Goal: Task Accomplishment & Management: Manage account settings

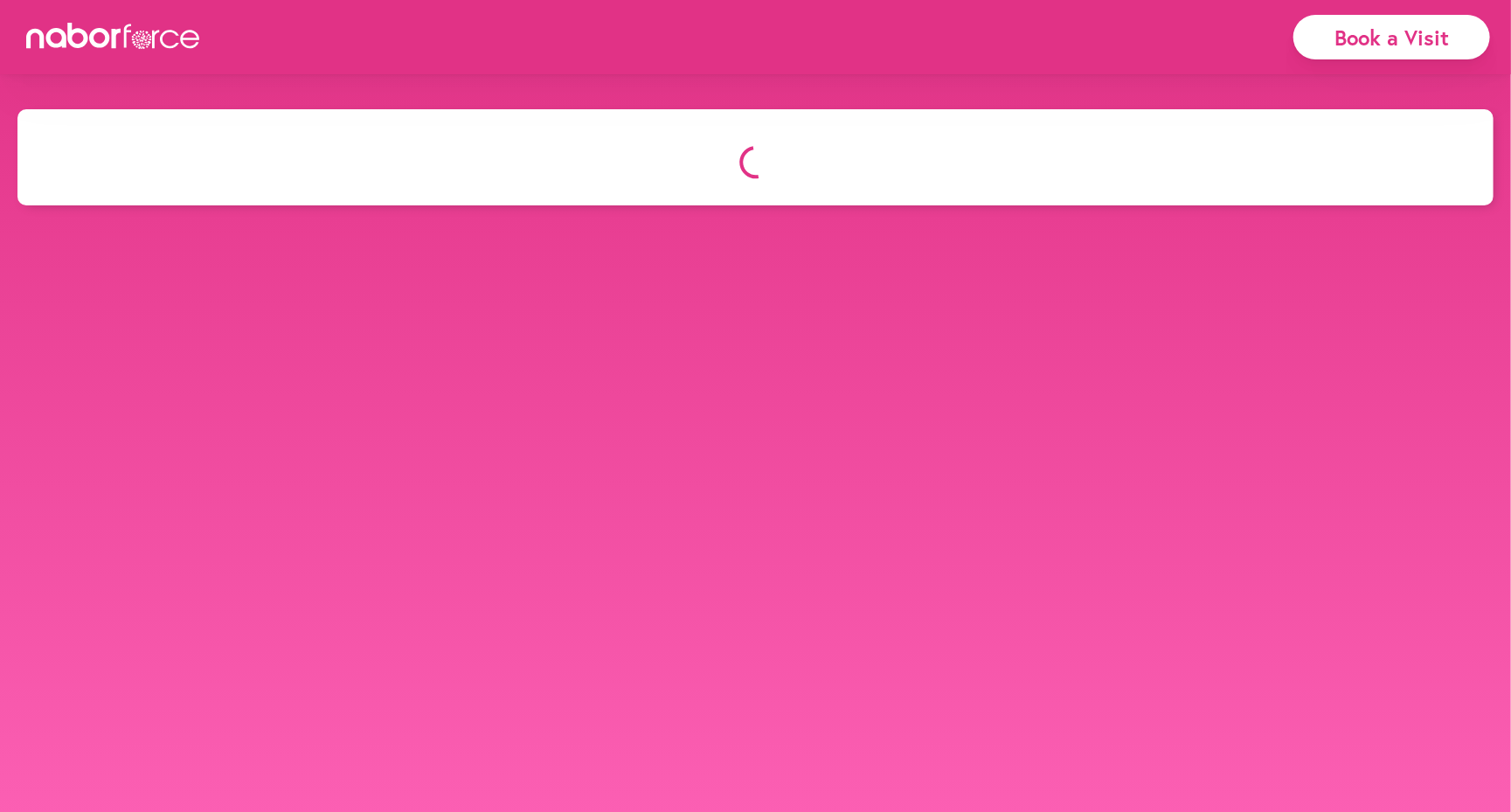
select select "*"
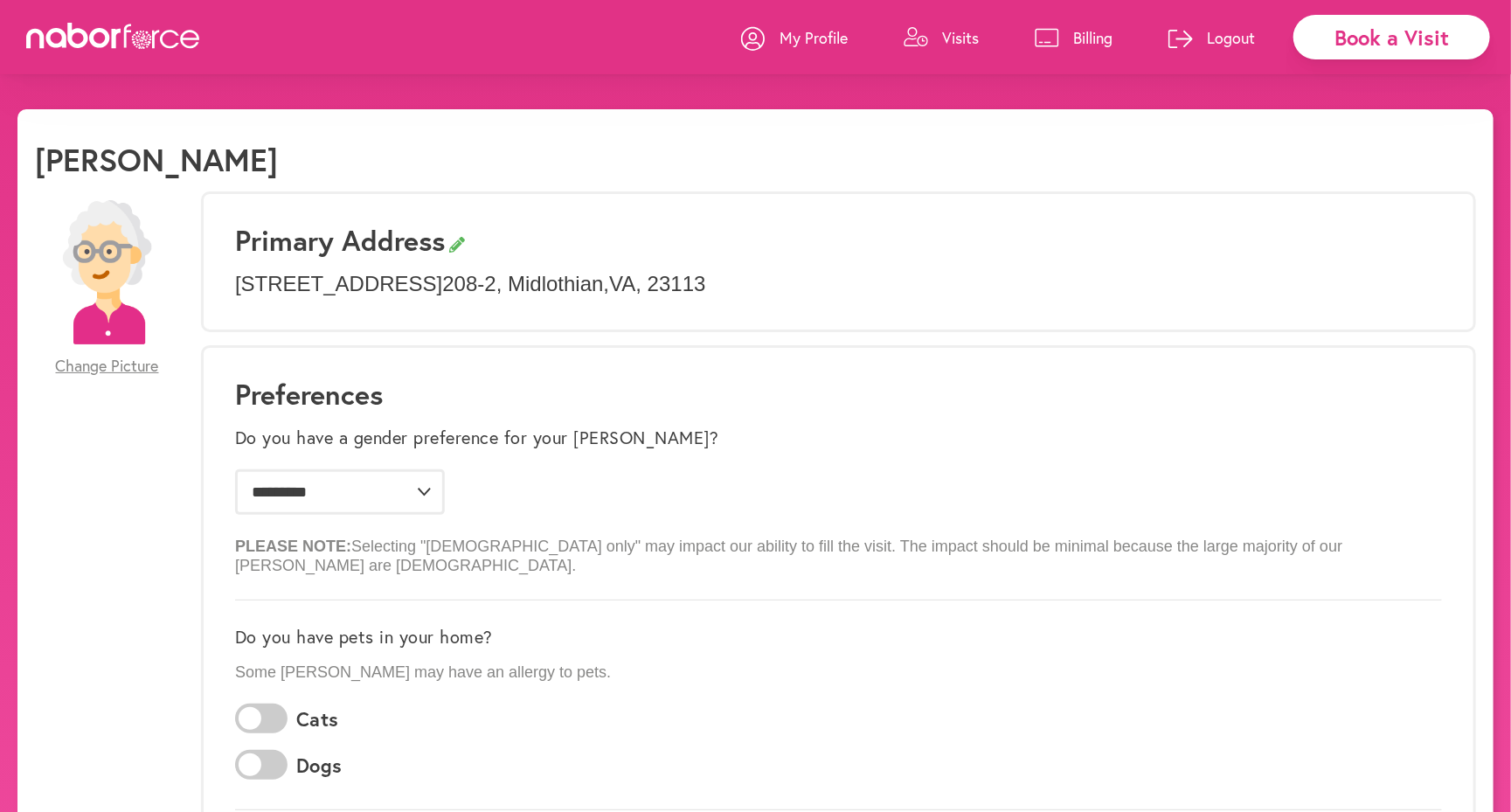
click at [1110, 30] on p "Billing" at bounding box center [1092, 38] width 39 height 21
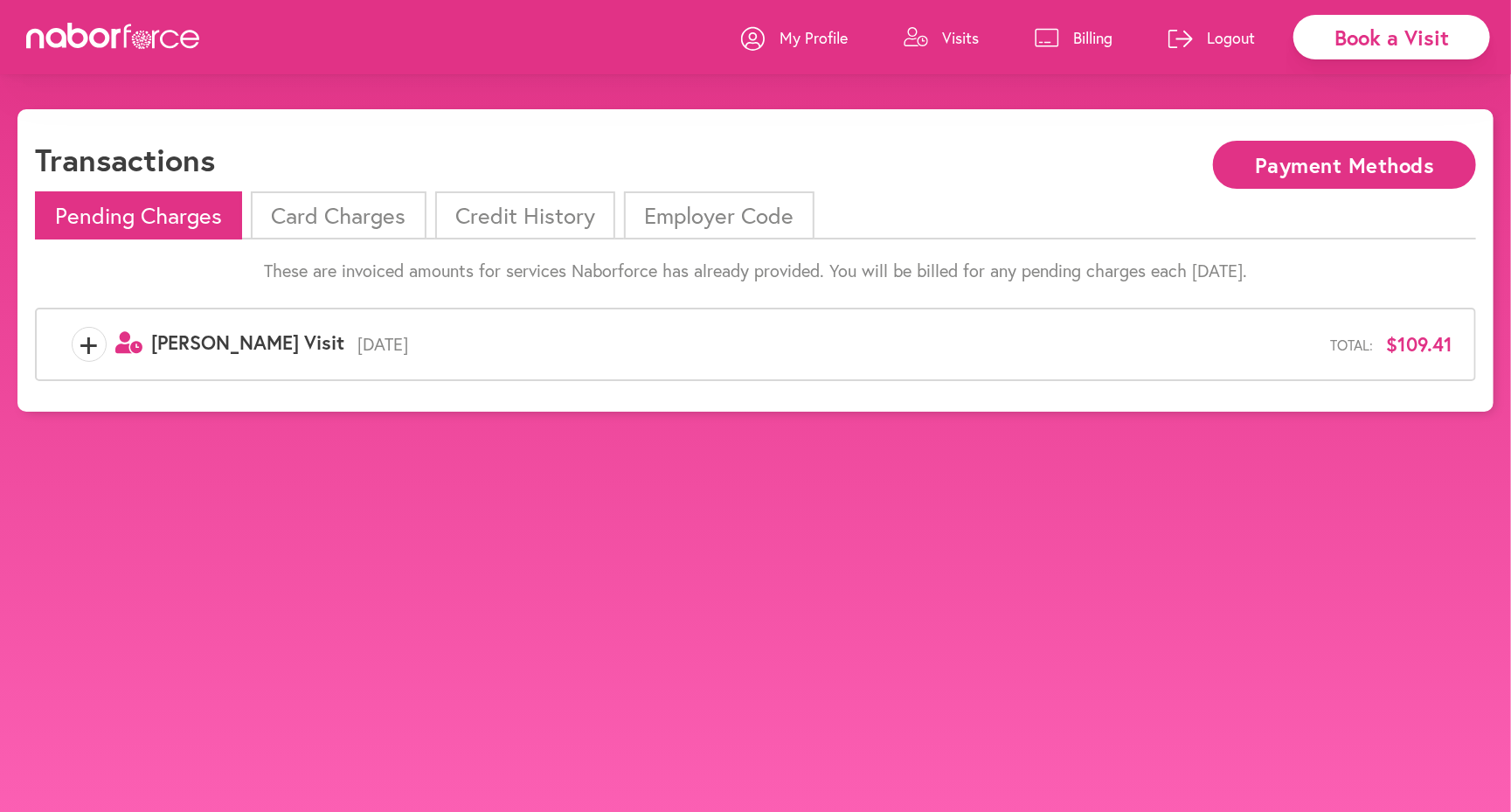
click at [363, 241] on div "Pending Charges Card Charges Credit History Employer Code These are invoiced am…" at bounding box center [755, 292] width 1441 height 202
click at [358, 219] on li "Card Charges" at bounding box center [338, 215] width 175 height 48
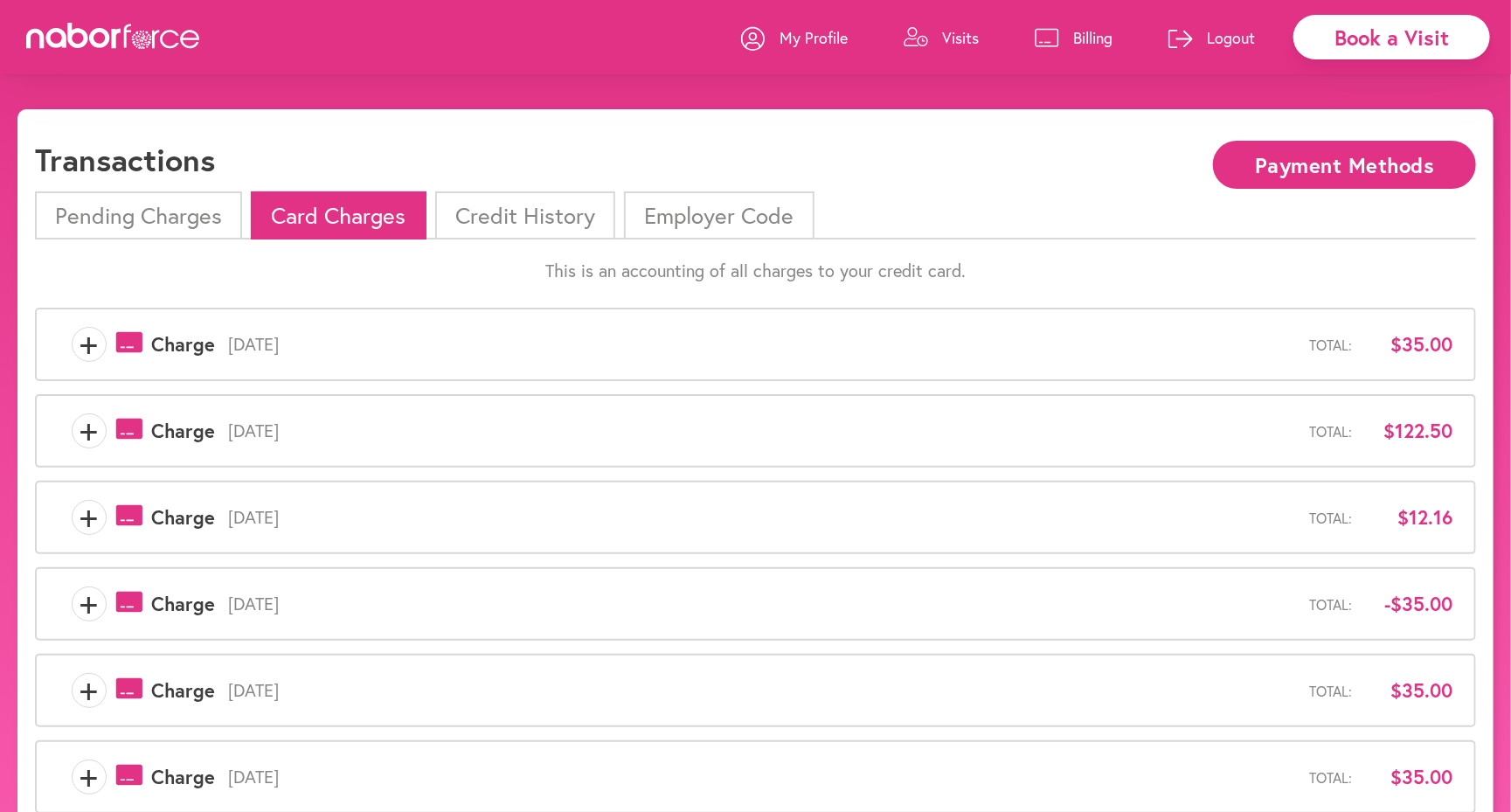
click at [573, 211] on li "Credit History" at bounding box center [525, 215] width 180 height 48
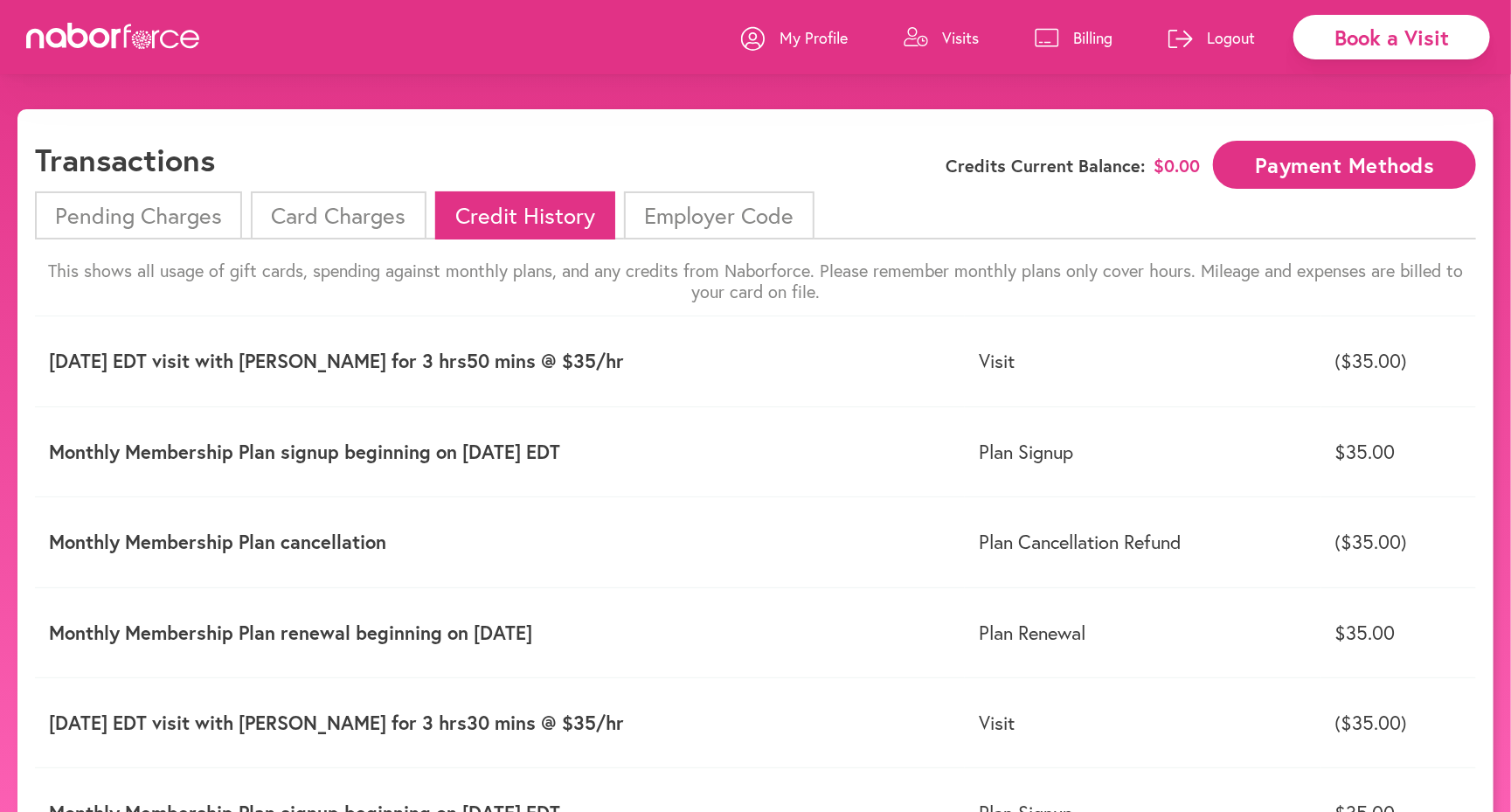
click at [702, 213] on li "Employer Code" at bounding box center [718, 215] width 189 height 48
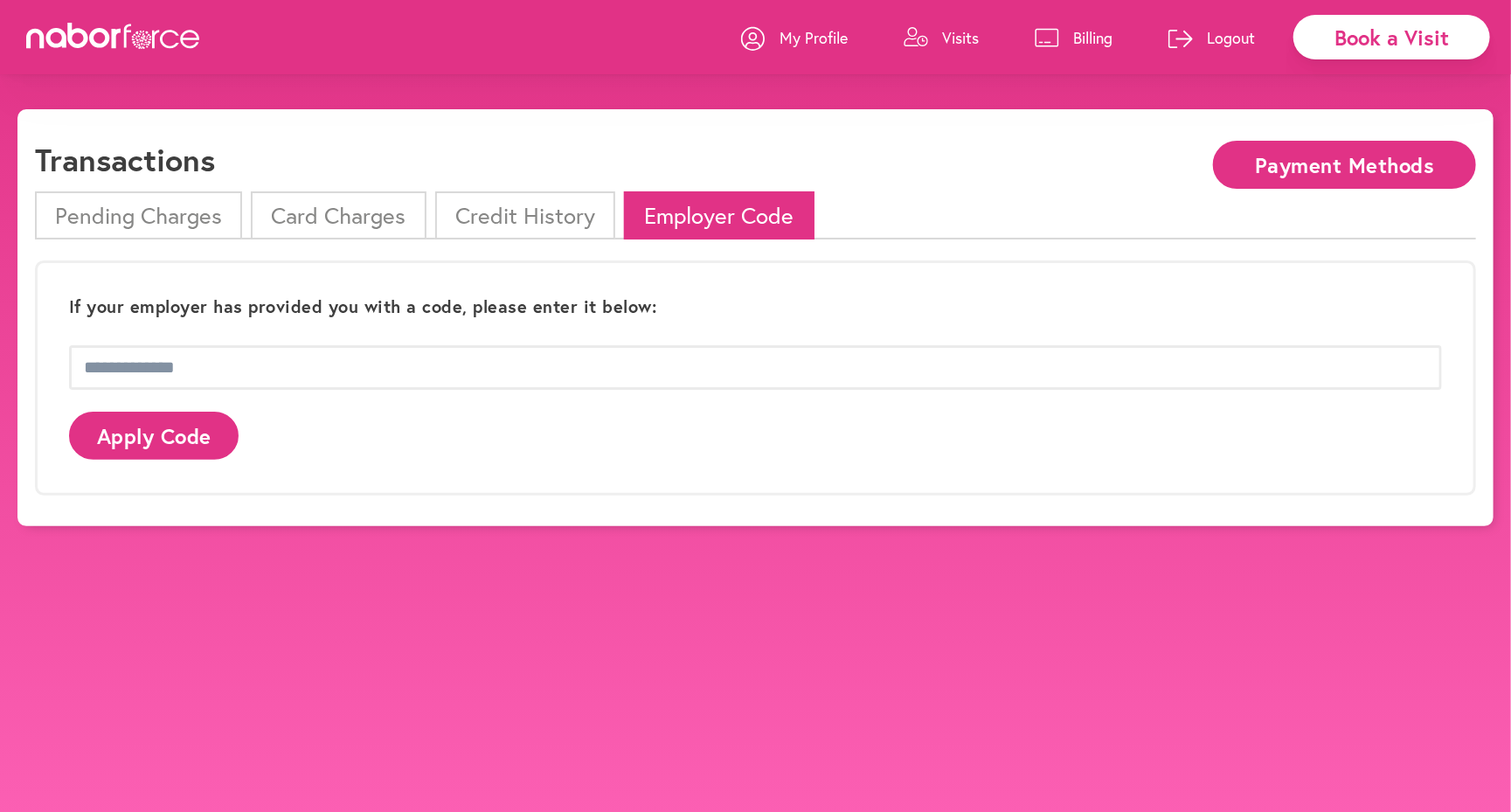
click at [322, 230] on li "Card Charges" at bounding box center [338, 215] width 175 height 48
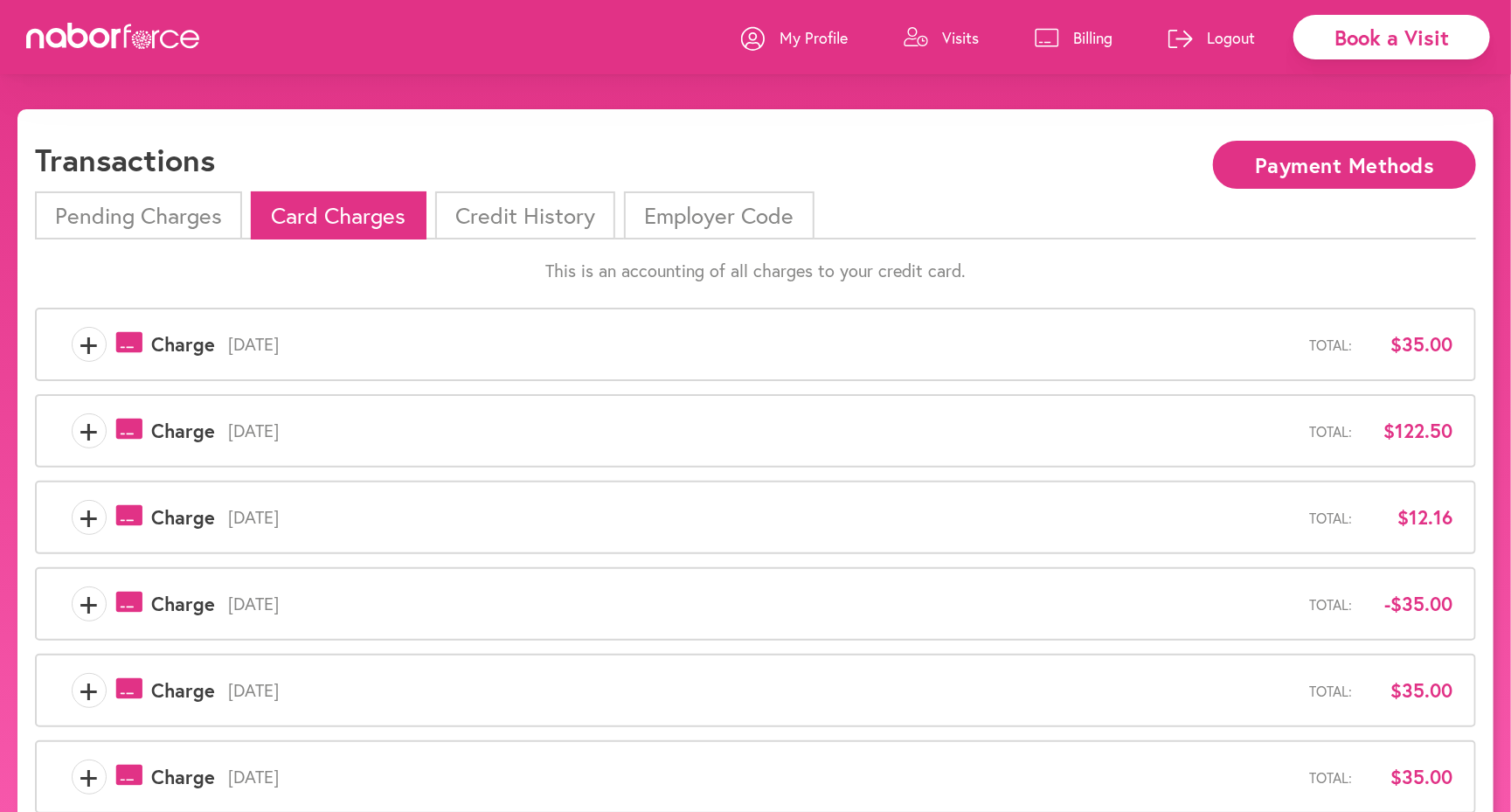
click at [155, 201] on li "Pending Charges" at bounding box center [138, 215] width 207 height 48
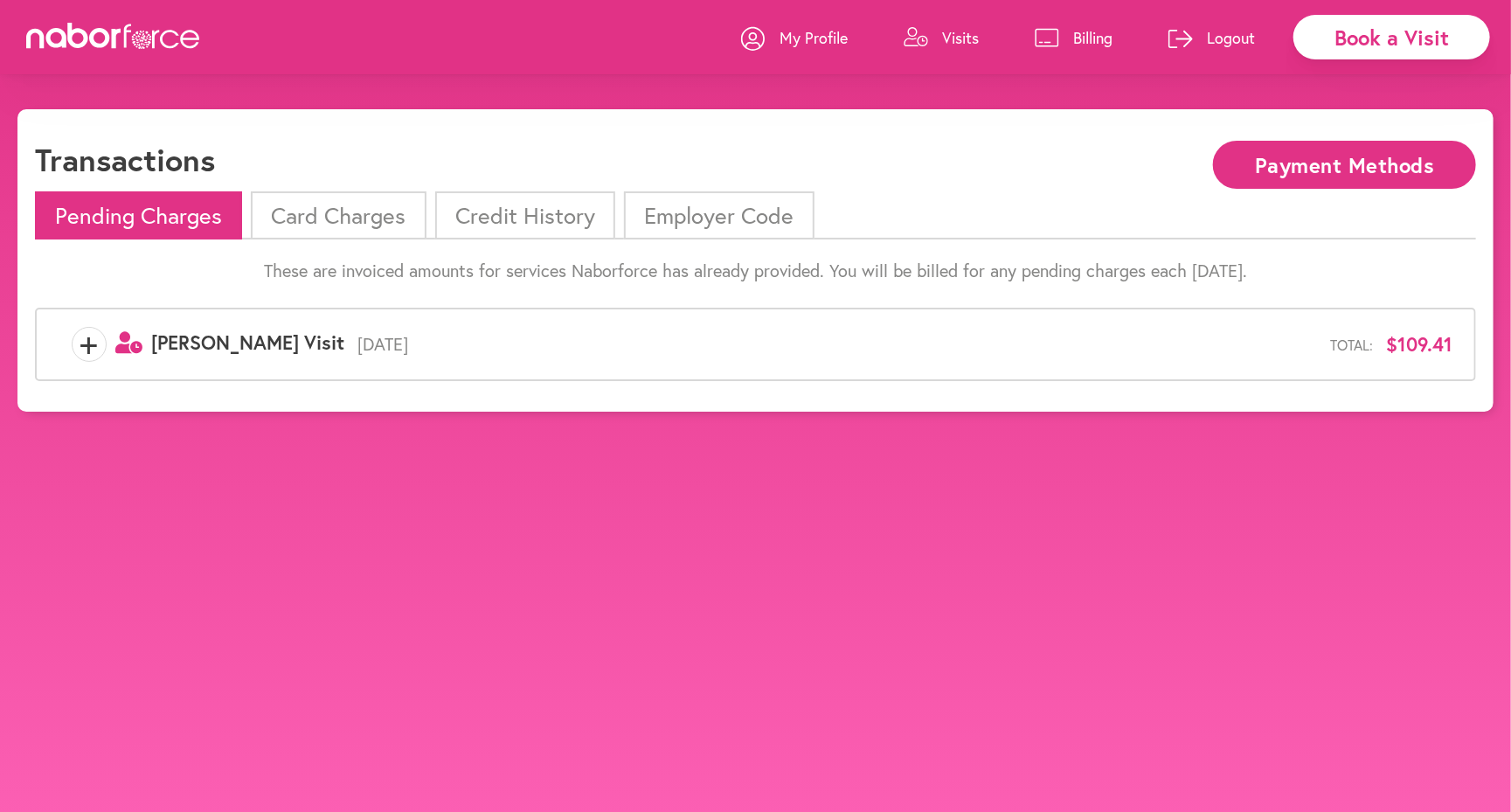
click at [344, 341] on span "[DATE]" at bounding box center [837, 344] width 985 height 21
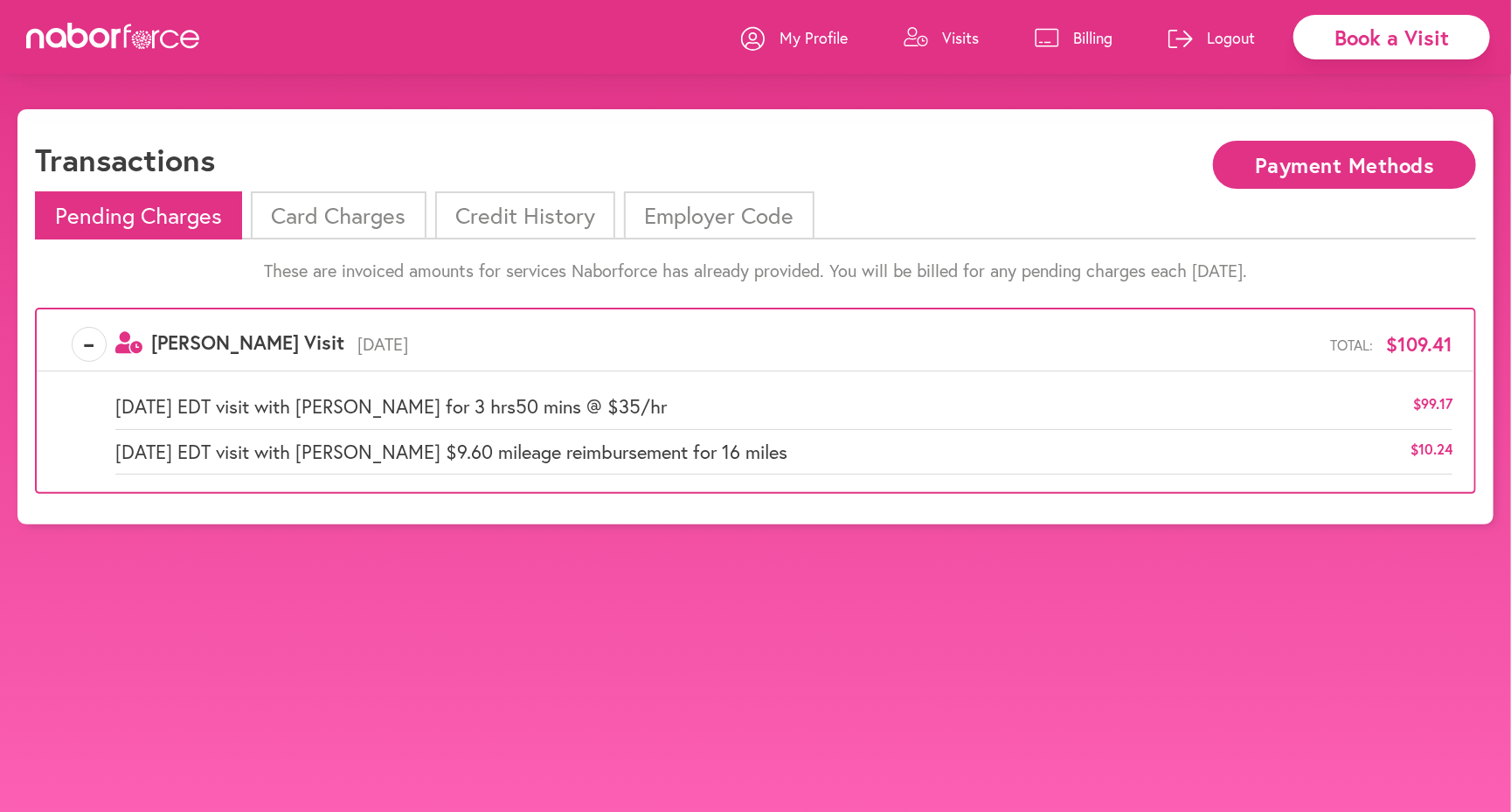
click at [1098, 37] on p "Billing" at bounding box center [1092, 38] width 39 height 21
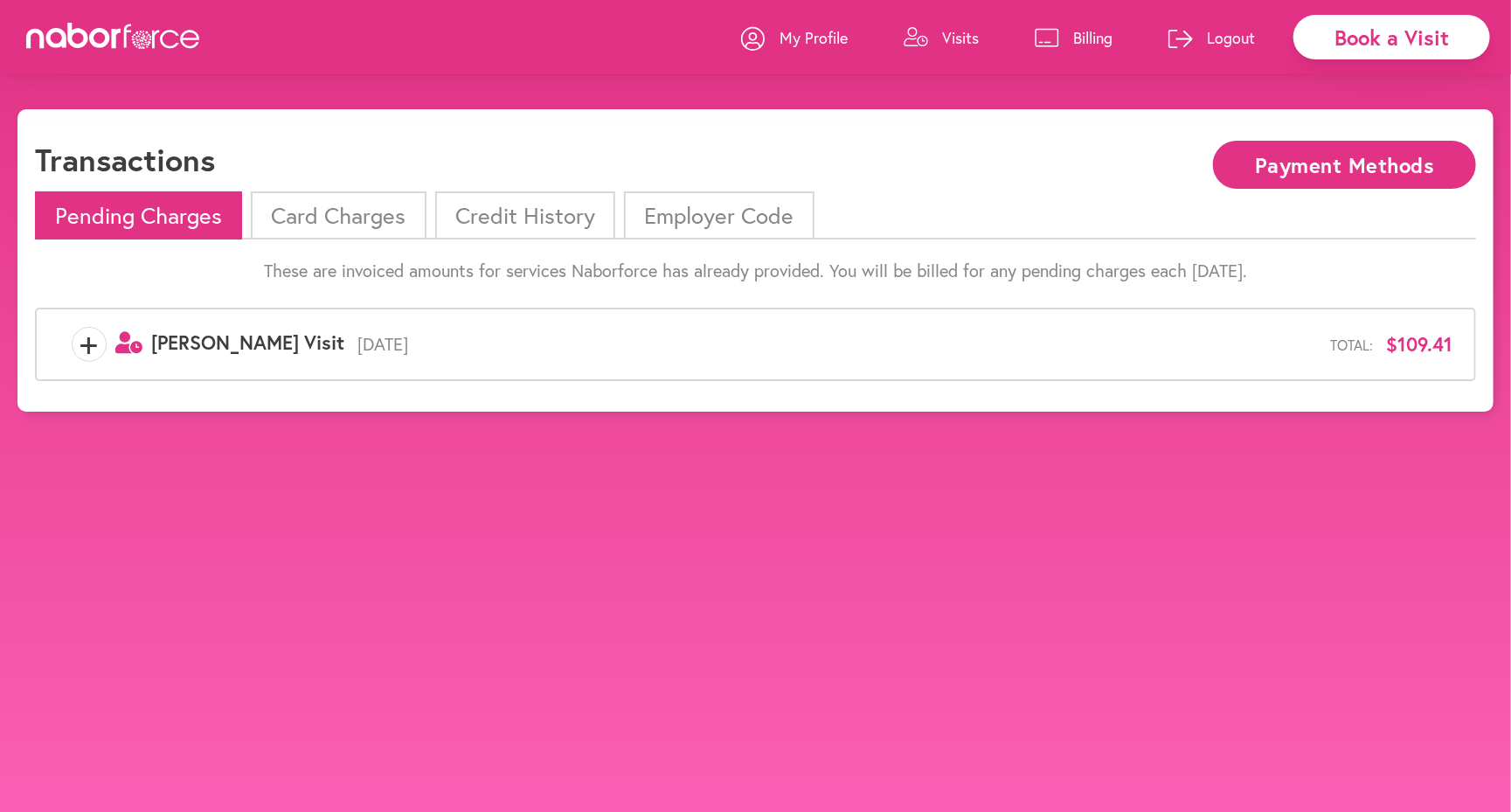
click at [930, 34] on link "Visits" at bounding box center [941, 38] width 75 height 53
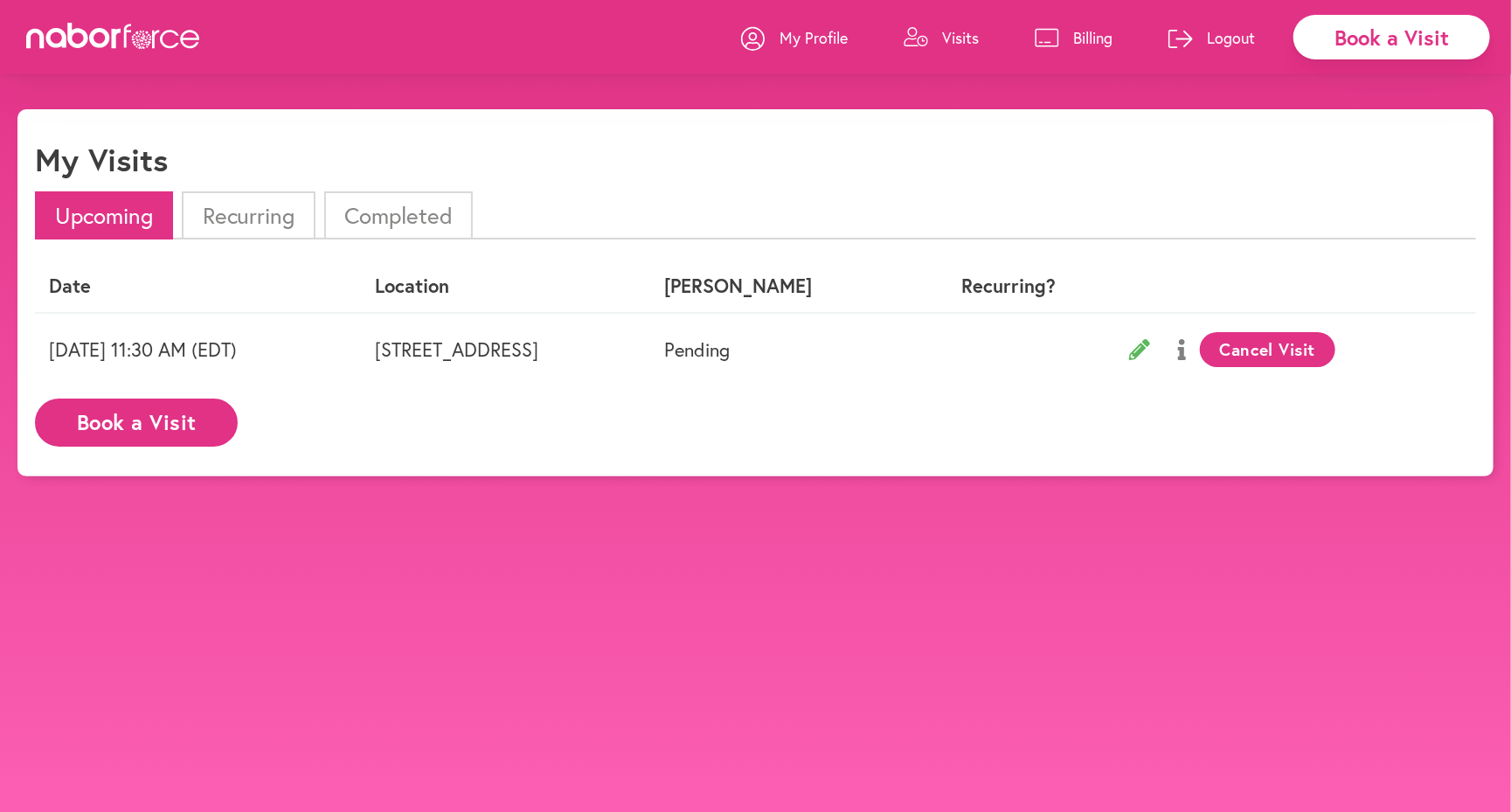
click at [274, 217] on li "Recurring" at bounding box center [248, 215] width 133 height 48
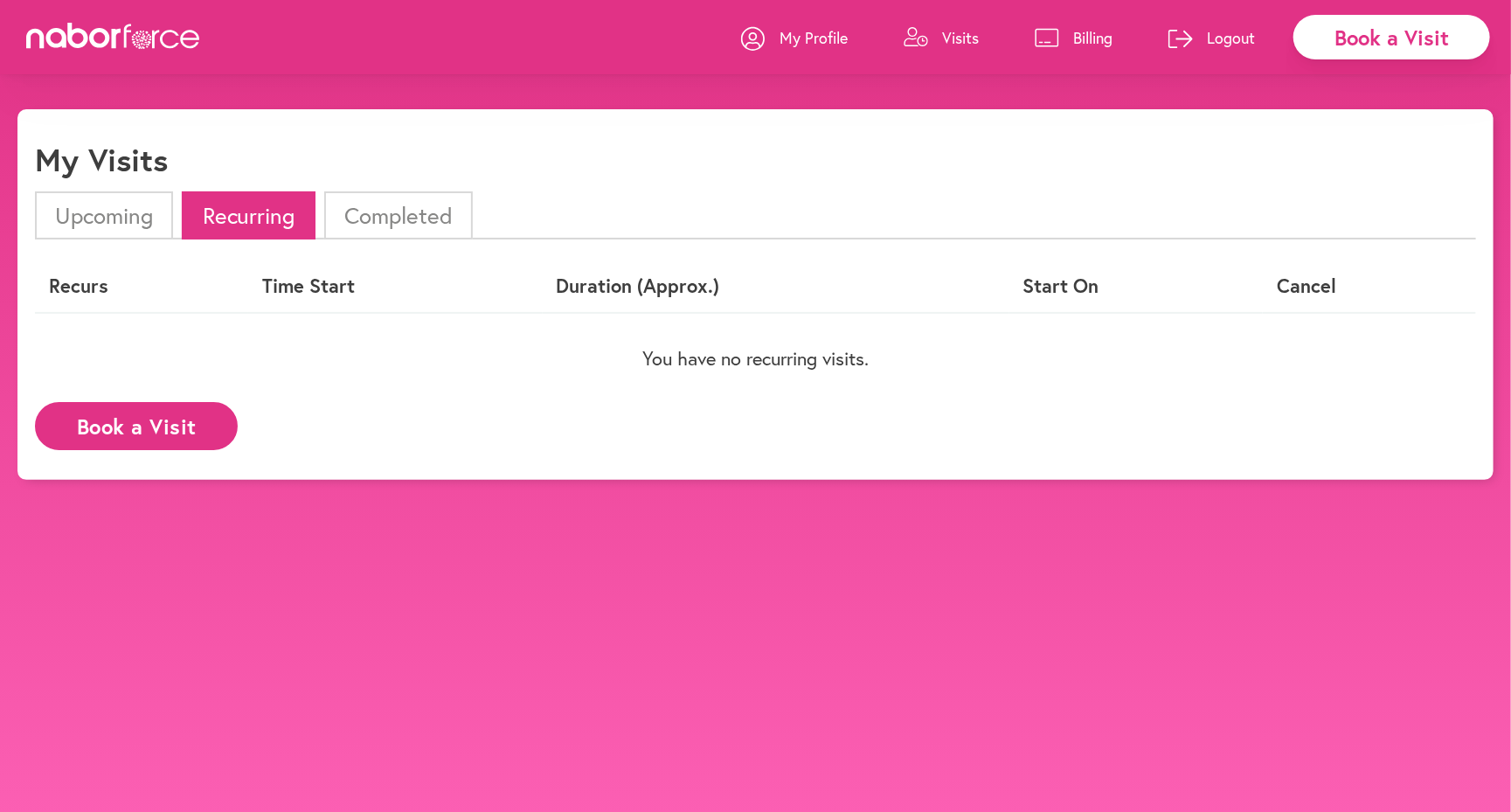
click at [420, 202] on li "Completed" at bounding box center [399, 215] width 149 height 48
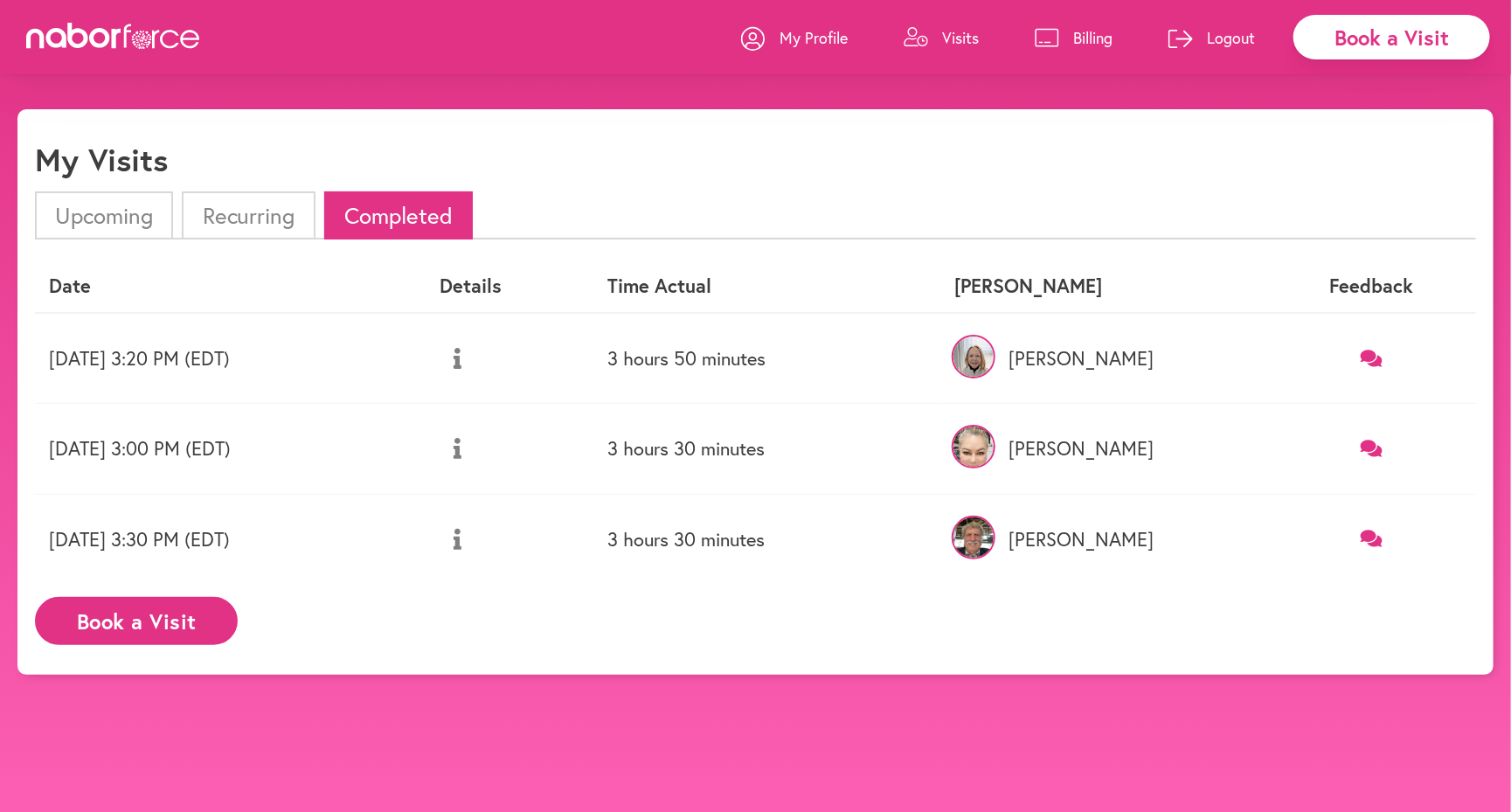
click at [780, 42] on p "My Profile" at bounding box center [814, 38] width 68 height 21
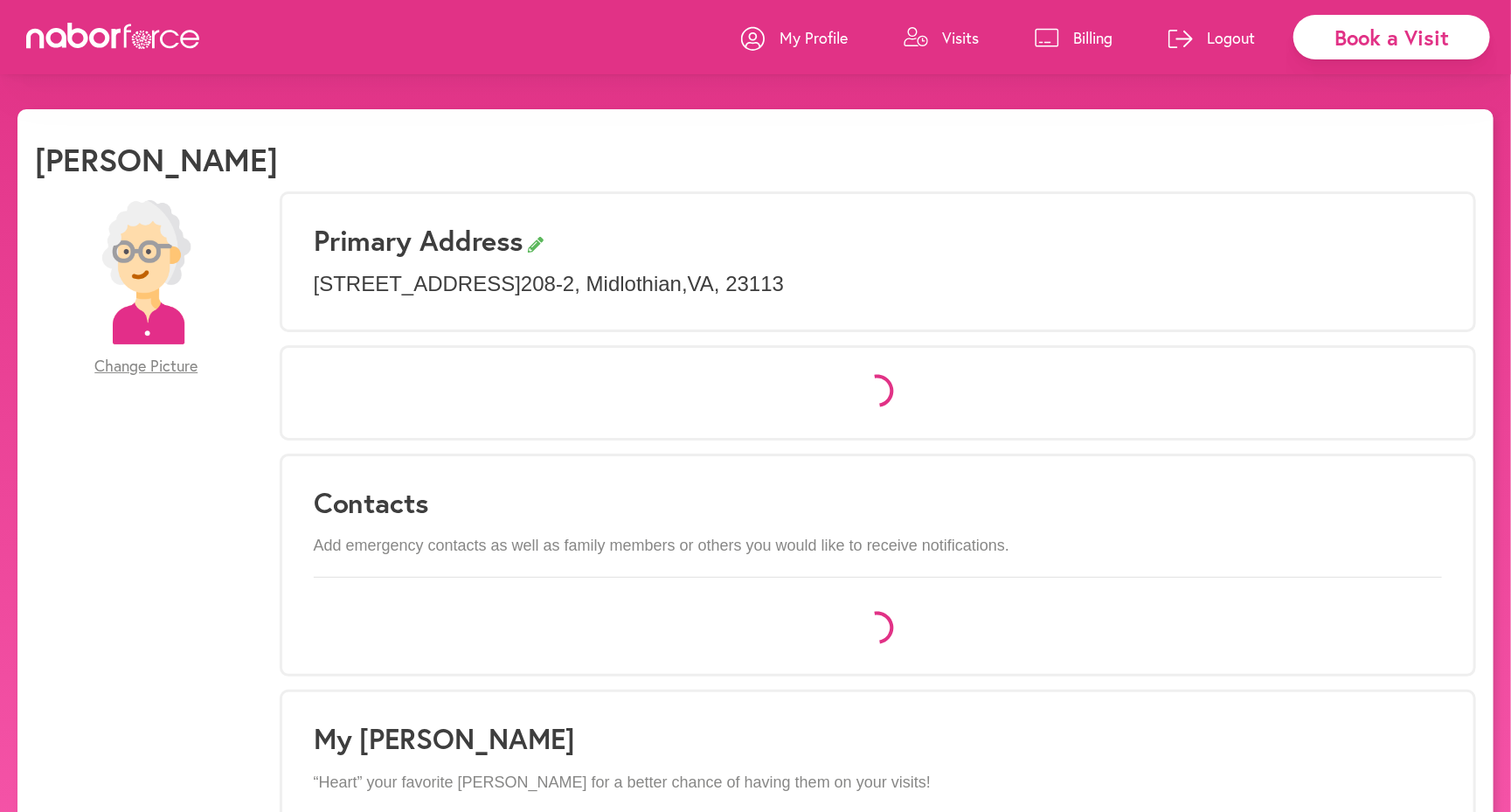
select select "*"
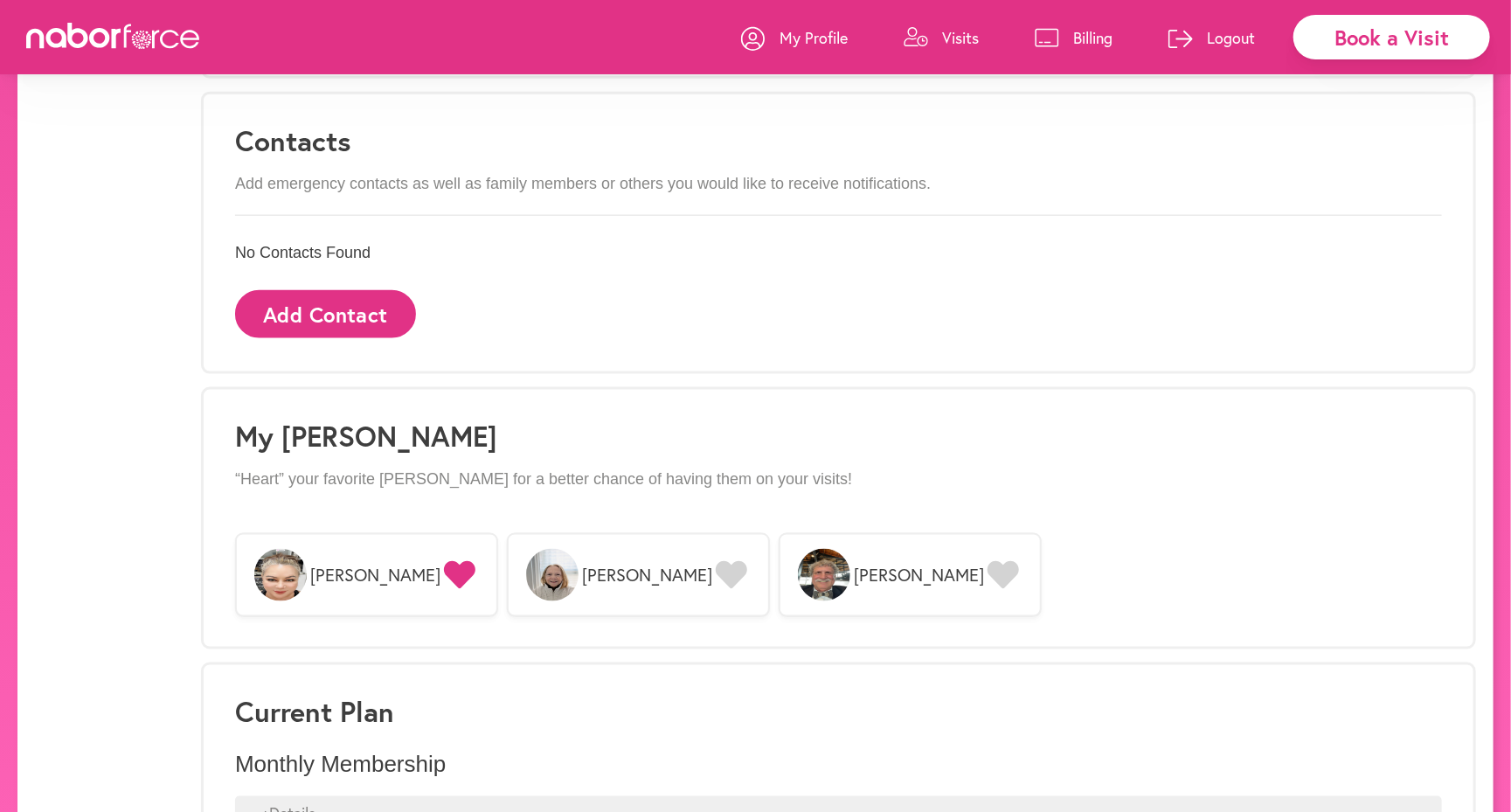
scroll to position [1053, 0]
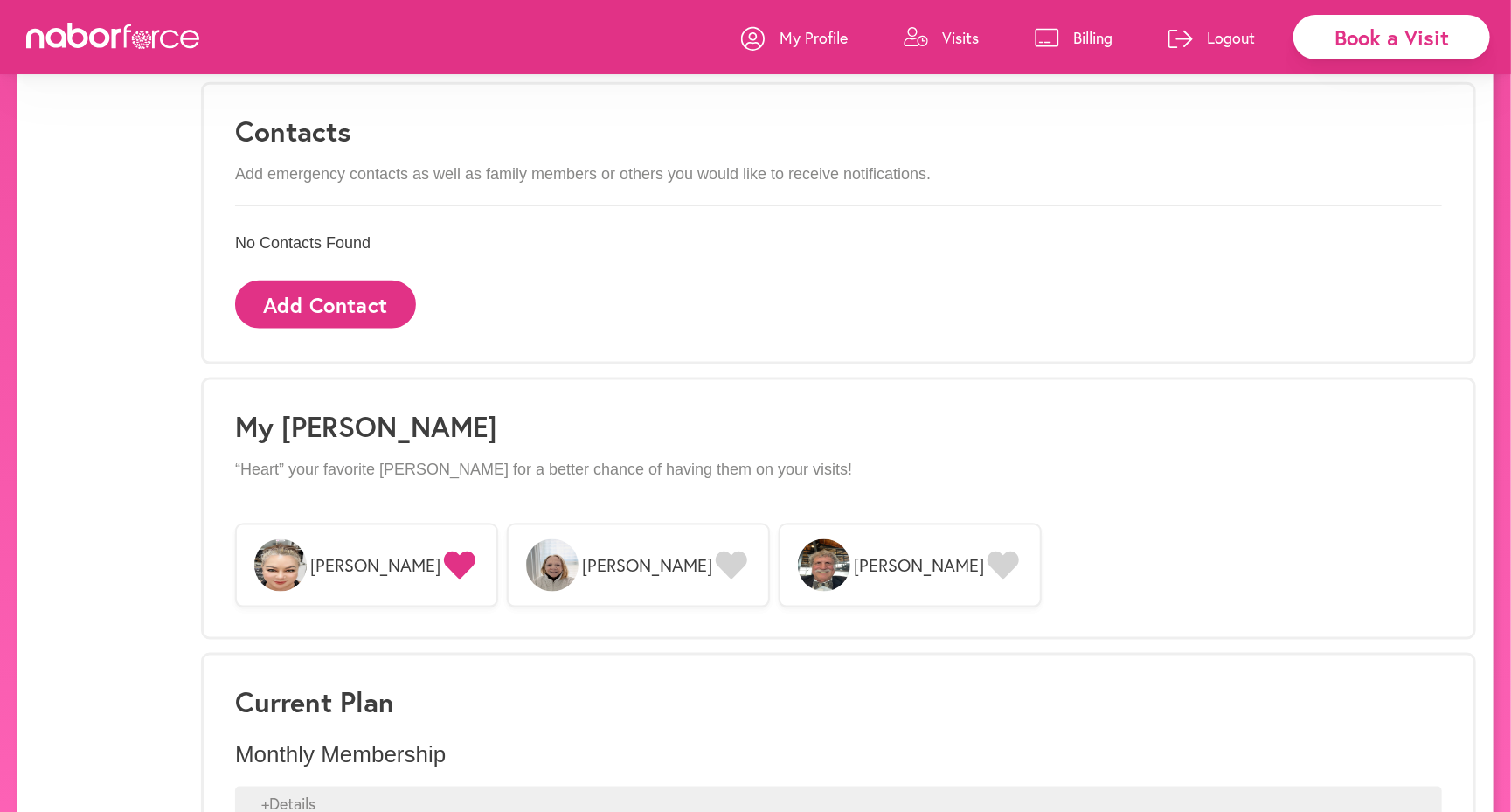
click at [716, 551] on icon at bounding box center [731, 565] width 32 height 28
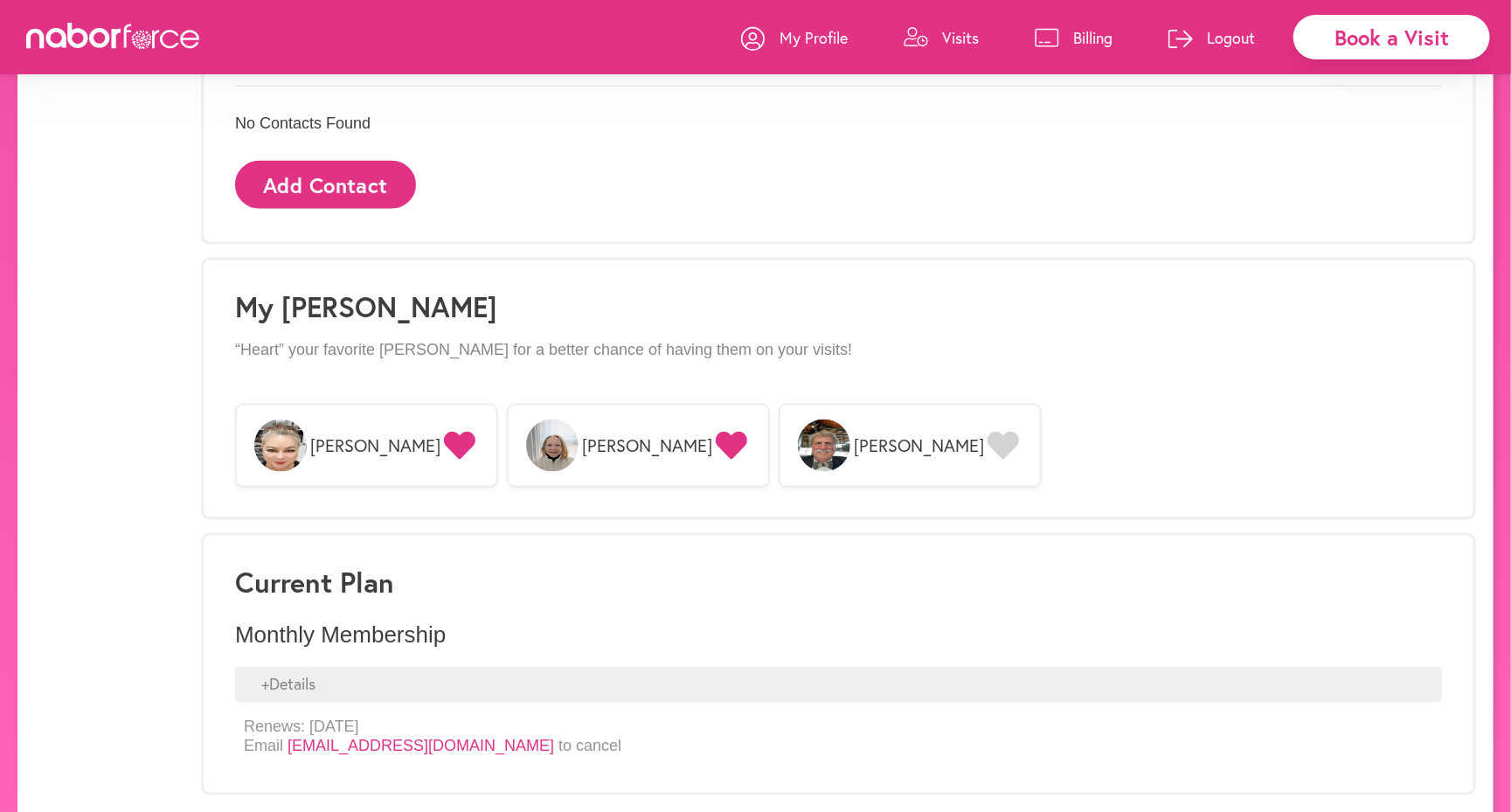
scroll to position [1172, 0]
